Goal: Transaction & Acquisition: Purchase product/service

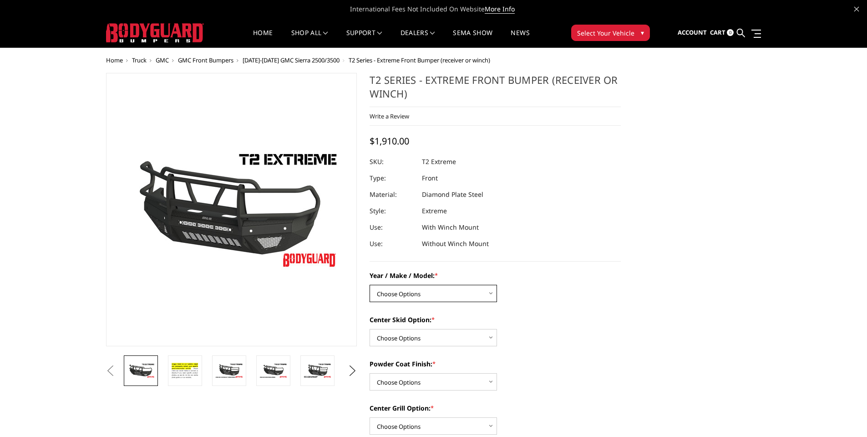
click at [440, 294] on select "Choose Options Chevrolet 19-21 1500 Chevrolet 15-19 2500 / 3500 Chevrolet 20-23…" at bounding box center [433, 293] width 127 height 17
select select "1446"
click at [370, 285] on select "Choose Options Chevrolet 19-21 1500 Chevrolet 15-19 2500 / 3500 Chevrolet 20-23…" at bounding box center [433, 293] width 127 height 17
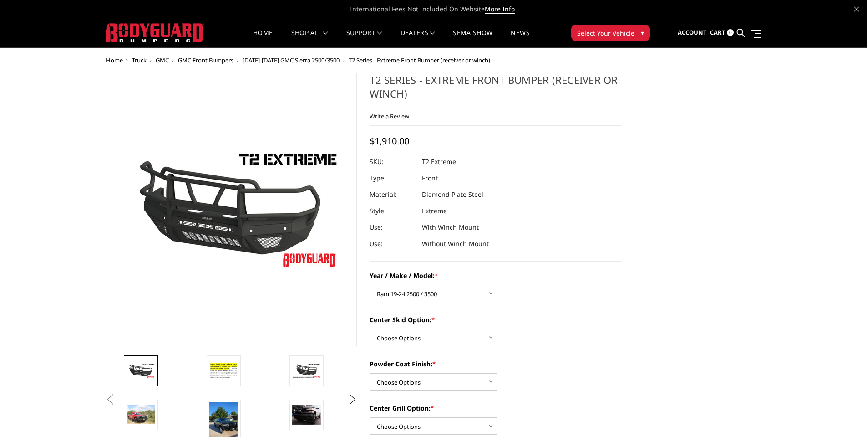
click at [404, 340] on select "Choose Options Standard center skid plate (included) Receiver tube Winch mount …" at bounding box center [433, 337] width 127 height 17
select select "626"
click at [370, 329] on select "Choose Options Standard center skid plate (included) Receiver tube Winch mount …" at bounding box center [433, 337] width 127 height 17
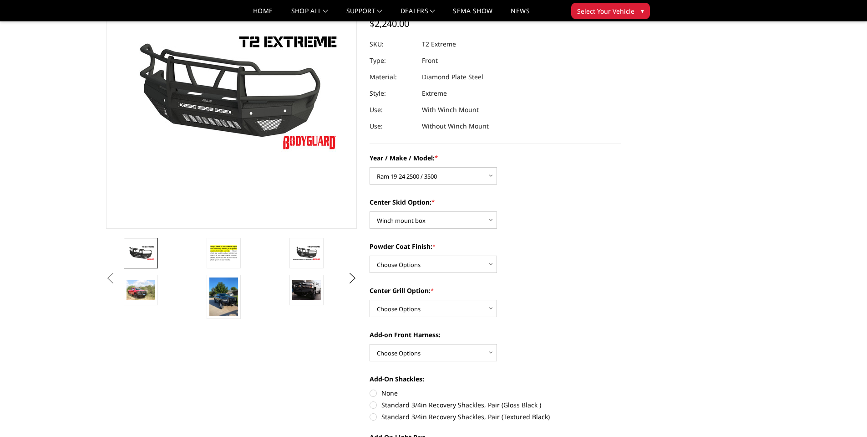
scroll to position [91, 0]
click at [433, 263] on select "Choose Options Bare metal Gloss Black Powder Coat Texture Black Powder Coat" at bounding box center [433, 263] width 127 height 17
select select "667"
click at [370, 255] on select "Choose Options Bare metal Gloss Black Powder Coat Texture Black Powder Coat" at bounding box center [433, 263] width 127 height 17
click at [428, 305] on select "Choose Options Add expanded metal in center grill Decline this option" at bounding box center [433, 307] width 127 height 17
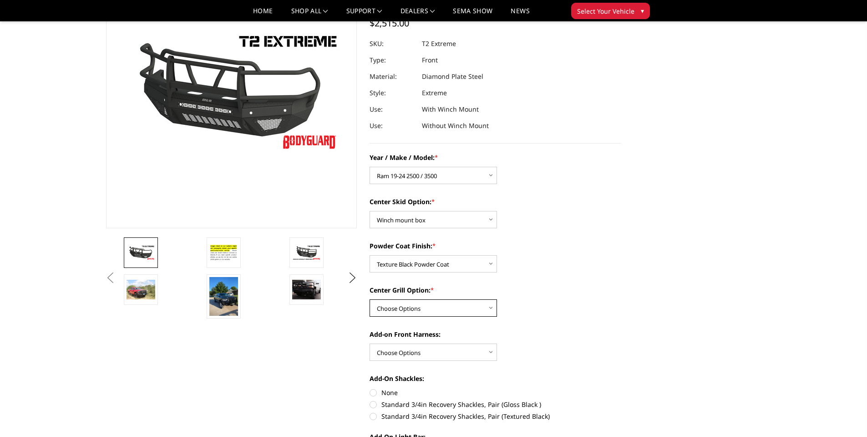
select select "1080"
click at [370, 299] on select "Choose Options Add expanded metal in center grill Decline this option" at bounding box center [433, 307] width 127 height 17
click at [434, 354] on select "Choose Options WITH front camera harness WITHOUT front camera harness" at bounding box center [433, 351] width 127 height 17
select select "1695"
click at [370, 343] on select "Choose Options WITH front camera harness WITHOUT front camera harness" at bounding box center [433, 351] width 127 height 17
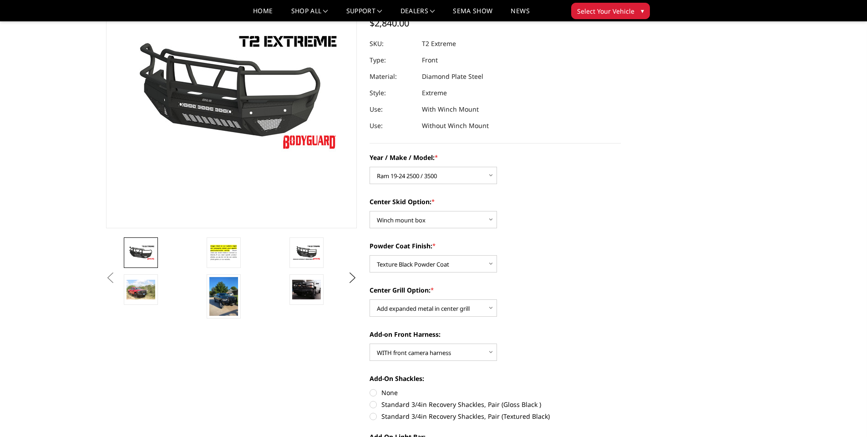
click at [560, 328] on div "Year / Make / Model: * Choose Options Chevrolet 19-21 1500 Chevrolet 15-19 2500…" at bounding box center [495, 392] width 251 height 478
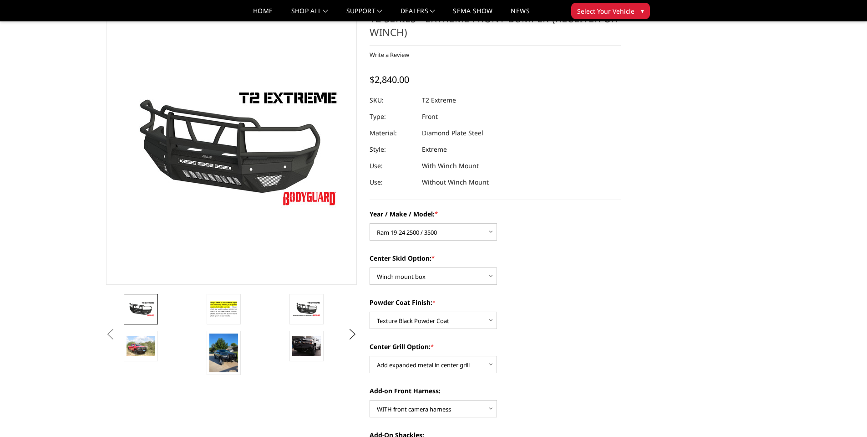
scroll to position [182, 0]
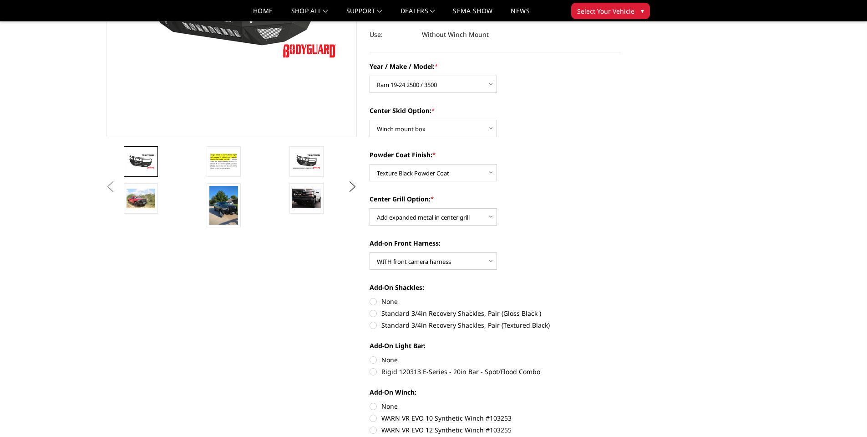
click at [372, 302] on label "None" at bounding box center [495, 301] width 251 height 10
click at [370, 297] on input "None" at bounding box center [370, 296] width 0 height 0
radio input "true"
click at [374, 360] on label "None" at bounding box center [495, 360] width 251 height 10
click at [370, 355] on input "None" at bounding box center [370, 355] width 0 height 0
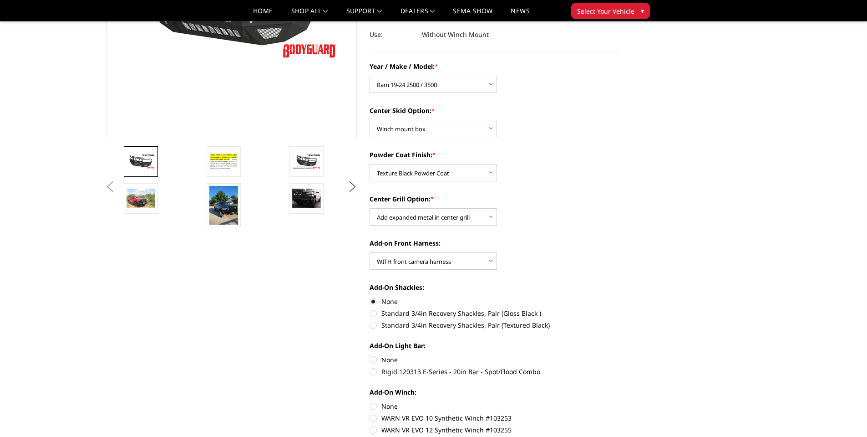
radio input "true"
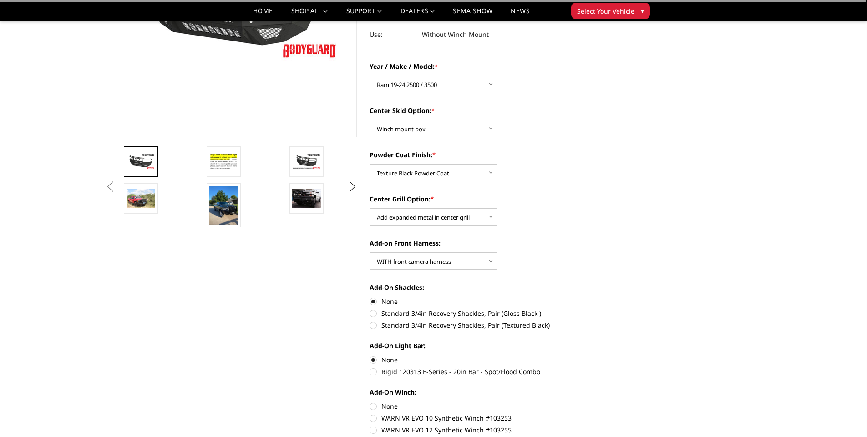
scroll to position [273, 0]
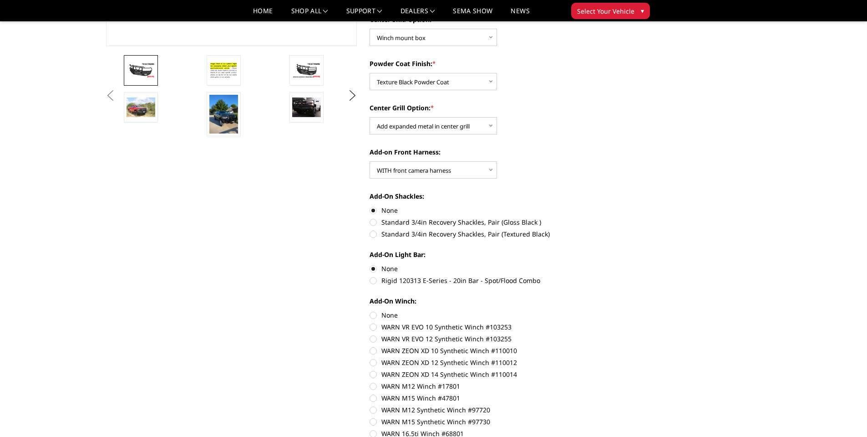
click at [372, 314] on label "None" at bounding box center [495, 315] width 251 height 10
click at [370, 311] on input "None" at bounding box center [370, 310] width 0 height 0
radio input "true"
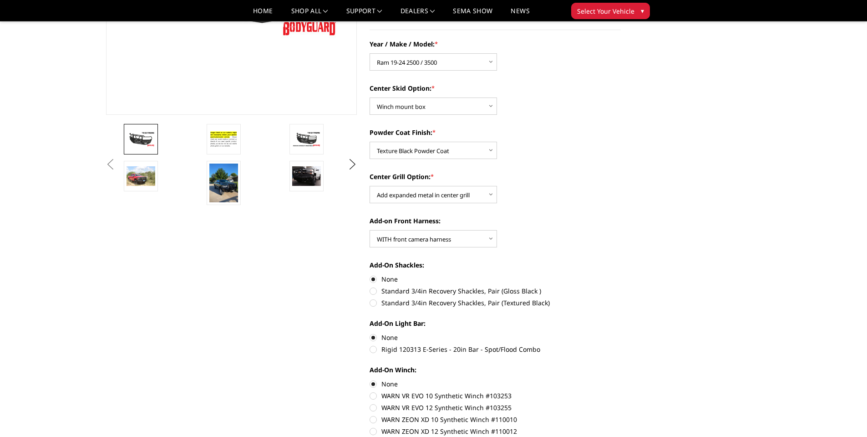
scroll to position [0, 0]
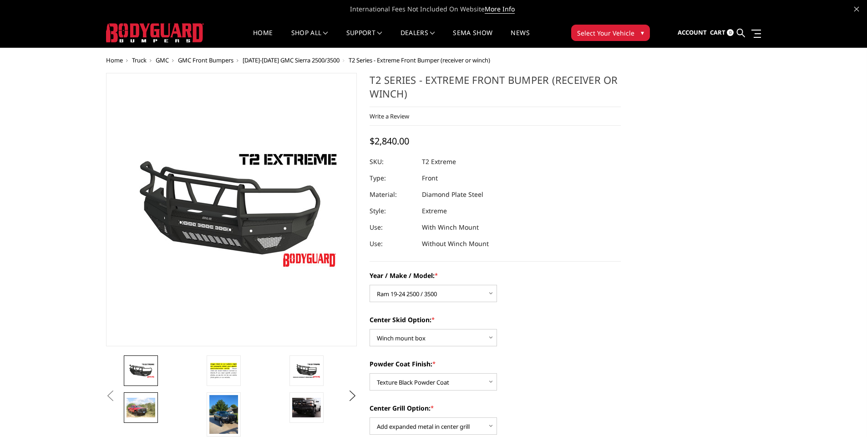
click at [139, 411] on img at bounding box center [141, 407] width 29 height 19
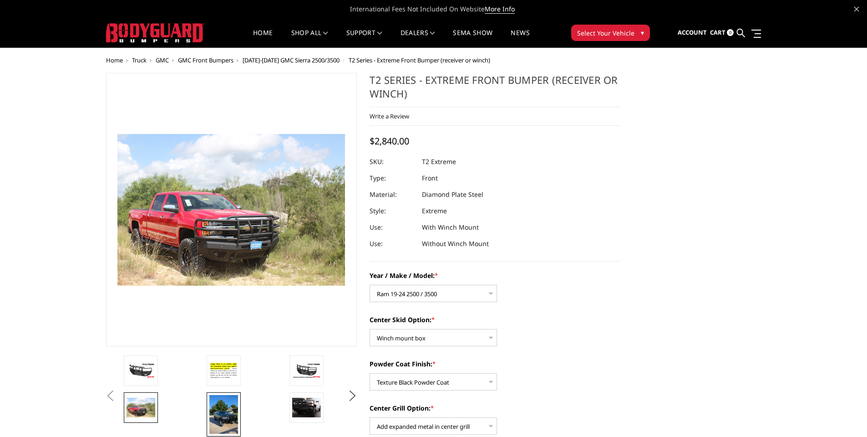
click at [231, 413] on img at bounding box center [223, 414] width 29 height 39
